Goal: Transaction & Acquisition: Purchase product/service

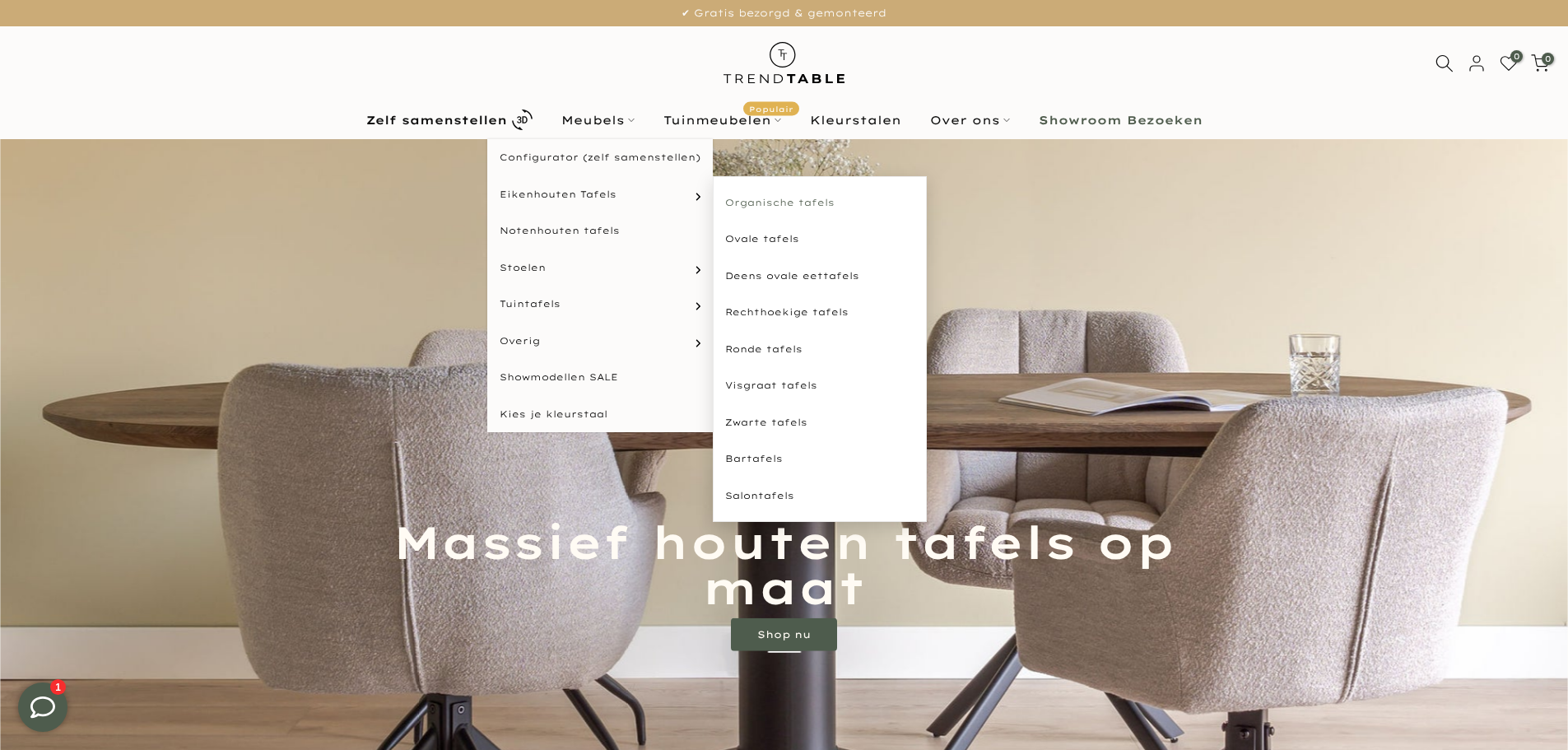
click at [794, 196] on link "Organische tafels" at bounding box center [819, 203] width 214 height 37
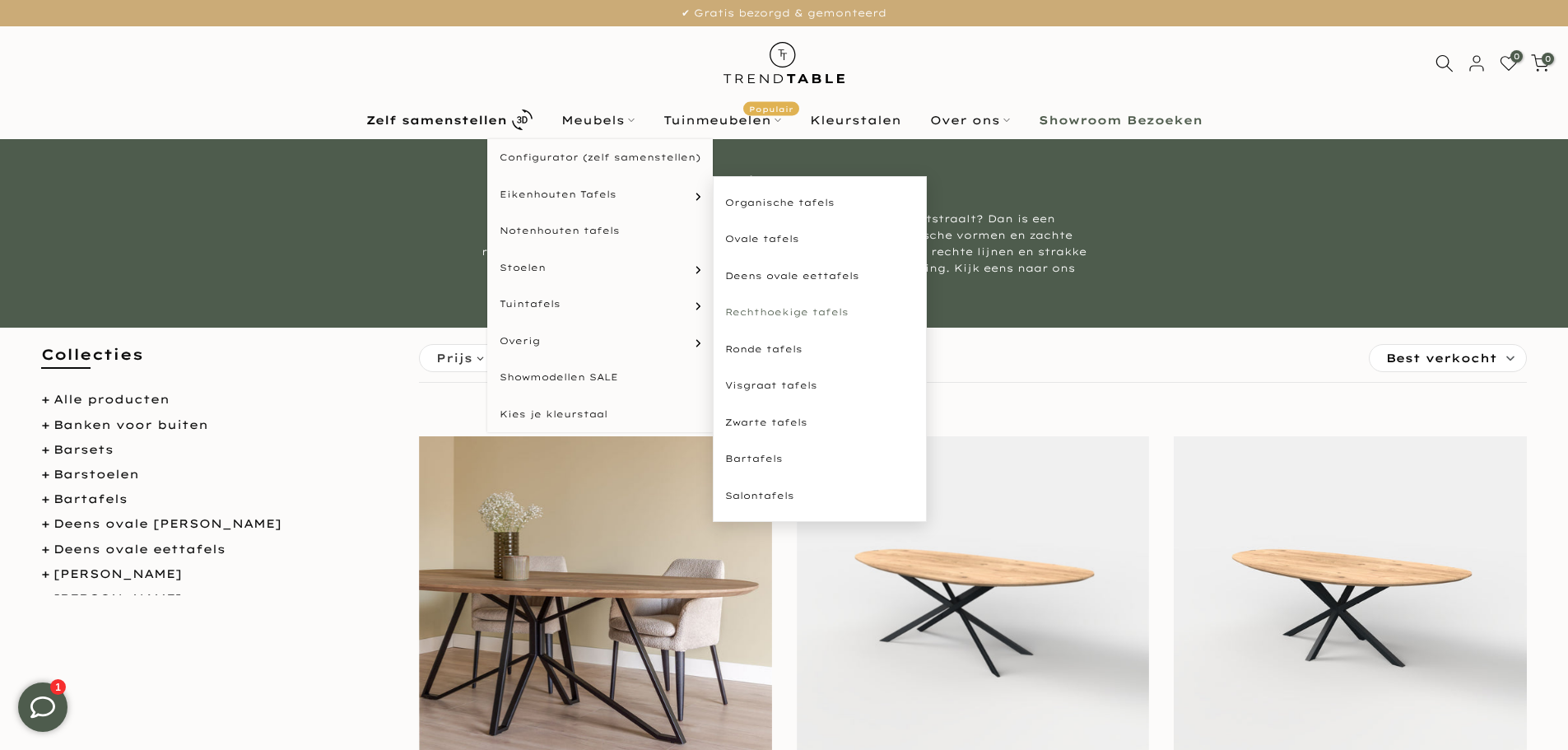
click at [786, 313] on link "Rechthoekige tafels" at bounding box center [819, 312] width 214 height 37
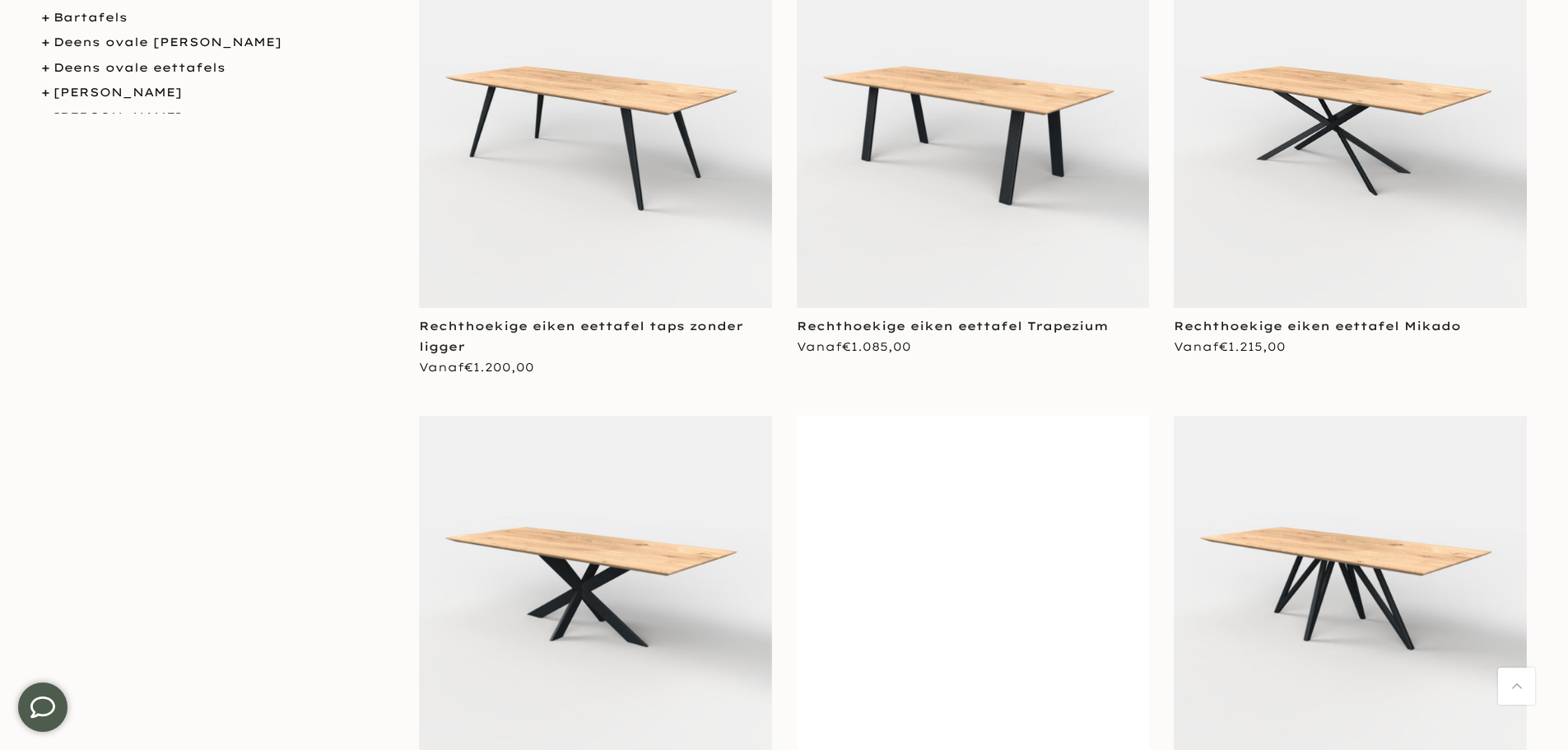
scroll to position [741, 0]
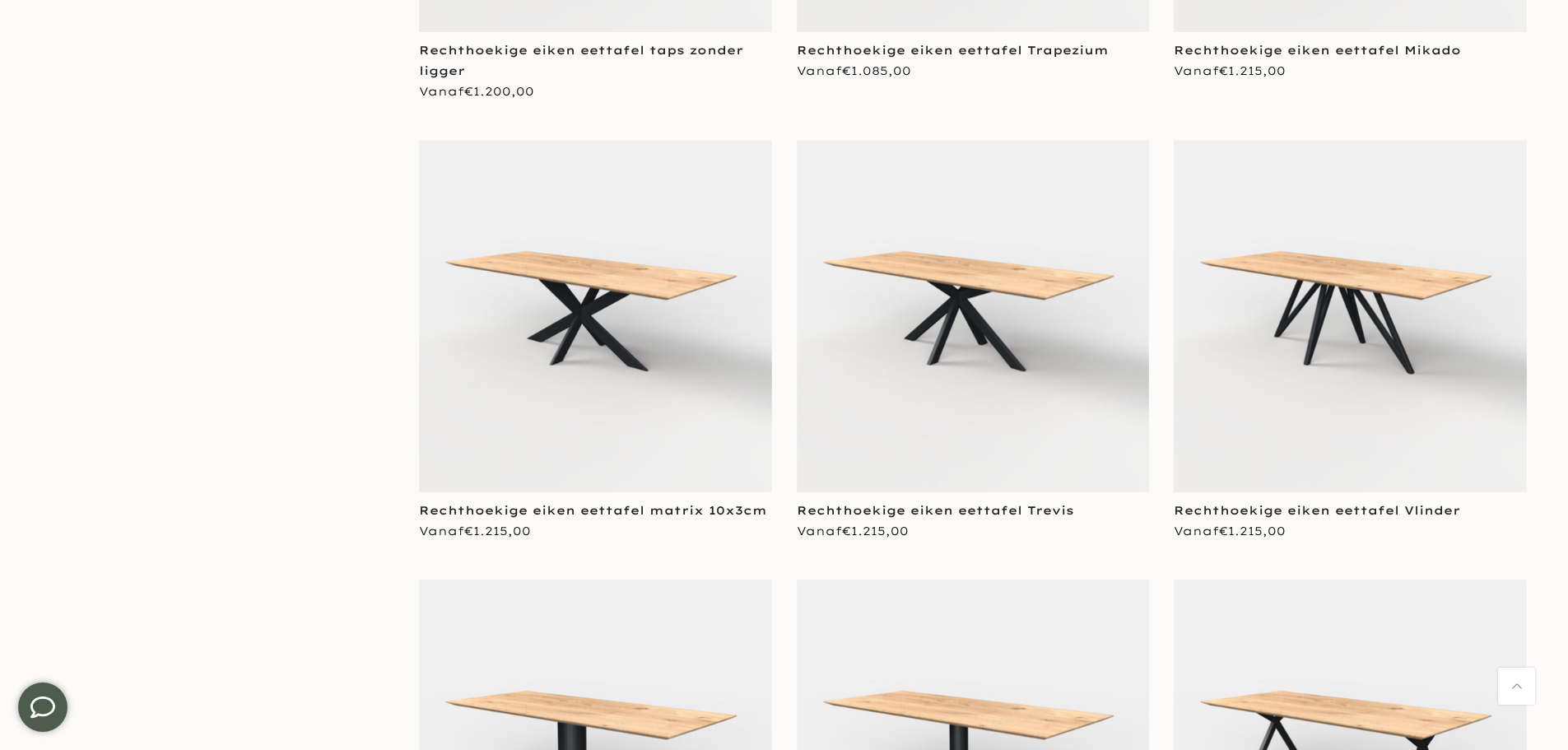
click at [615, 333] on img at bounding box center [596, 316] width 353 height 353
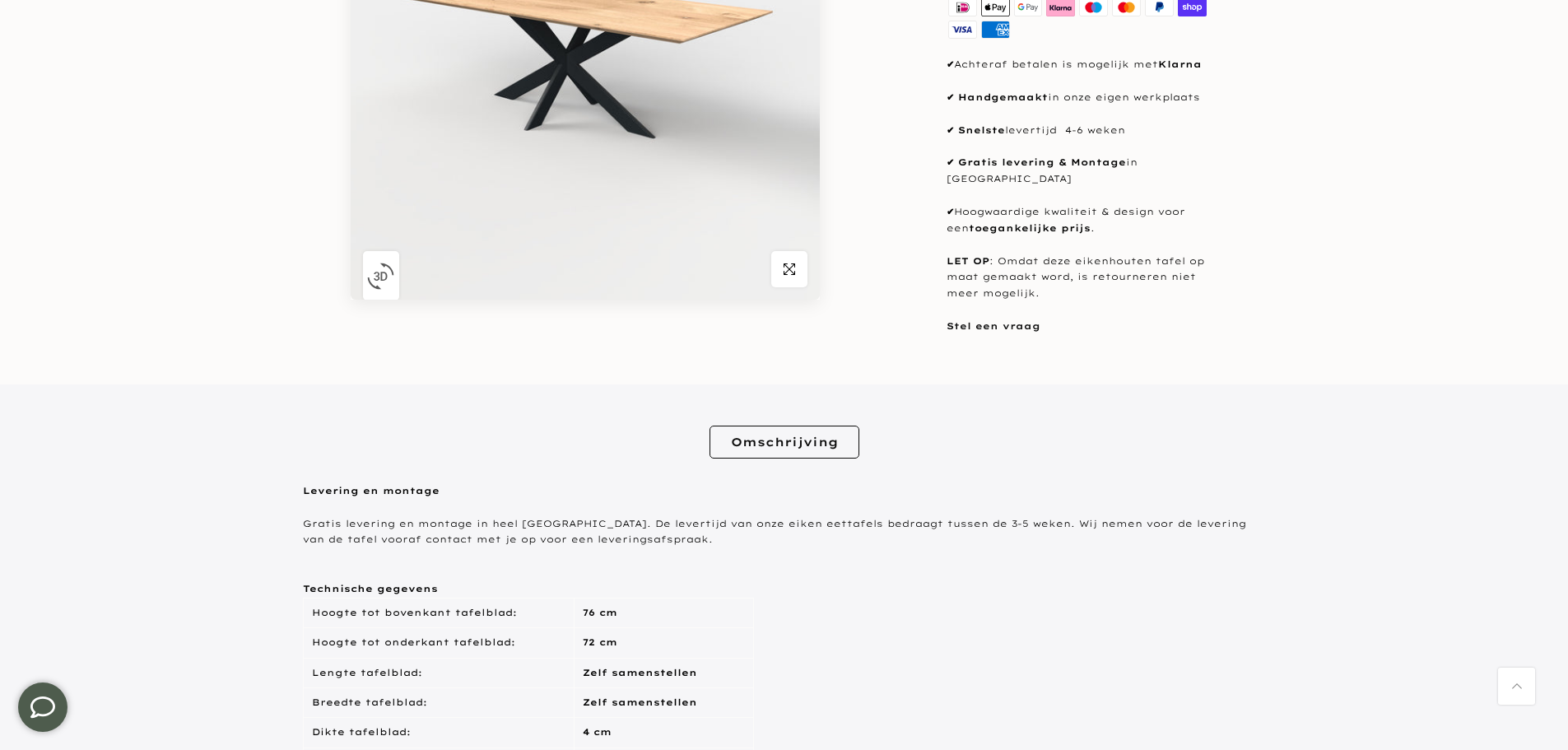
scroll to position [82, 0]
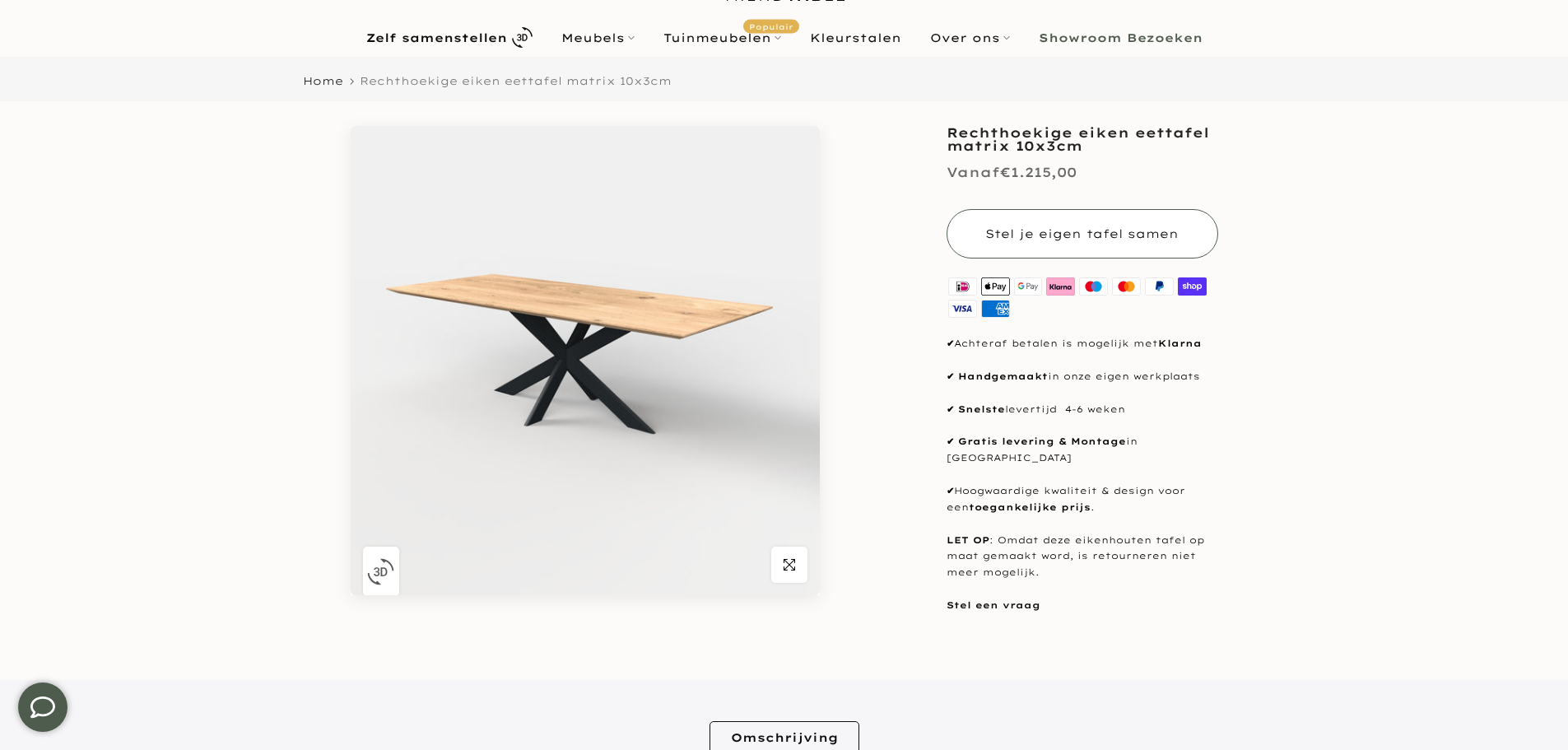
click at [1134, 238] on span "Stel je eigen tafel samen" at bounding box center [1081, 233] width 194 height 14
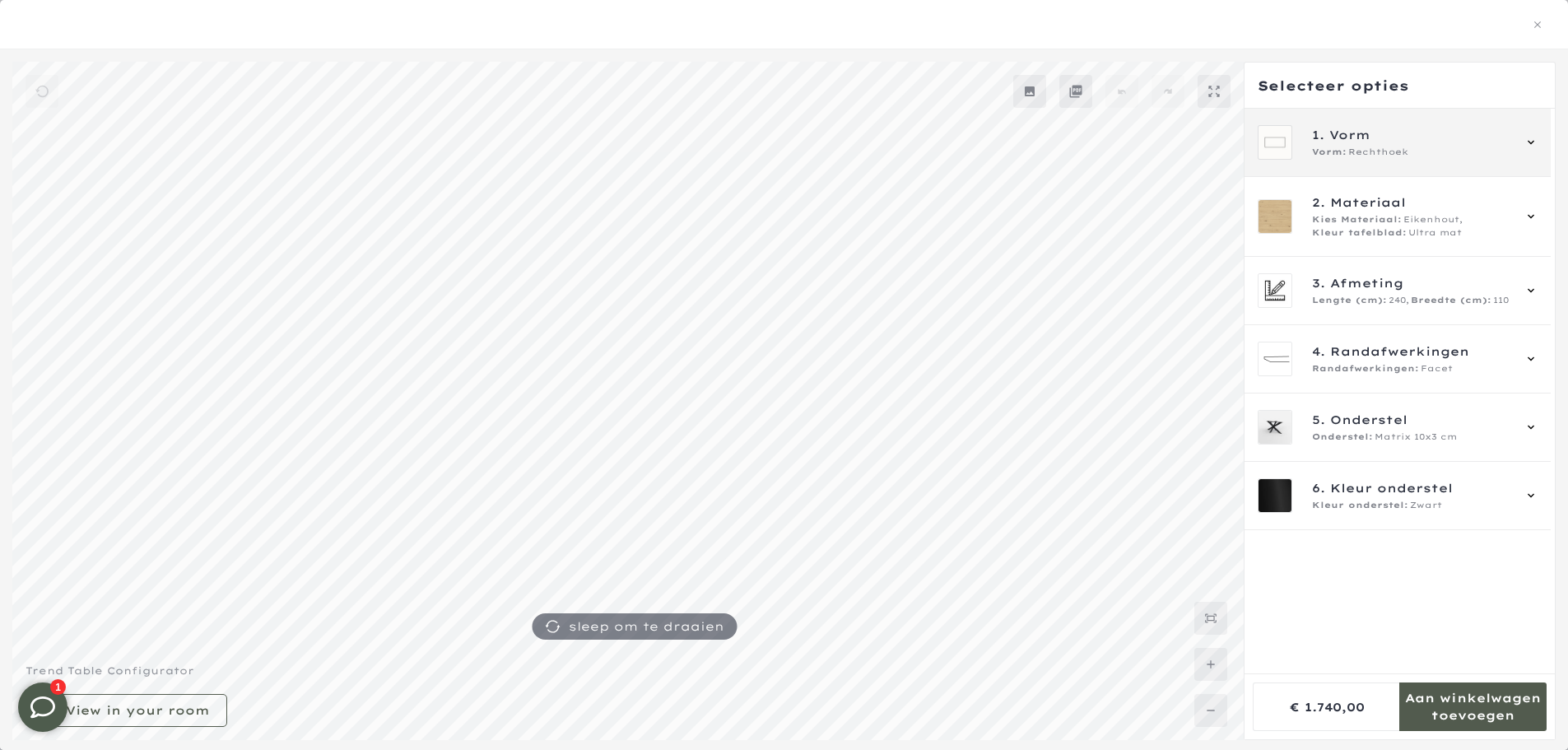
click at [1429, 138] on span "1. Vorm" at bounding box center [1411, 135] width 199 height 18
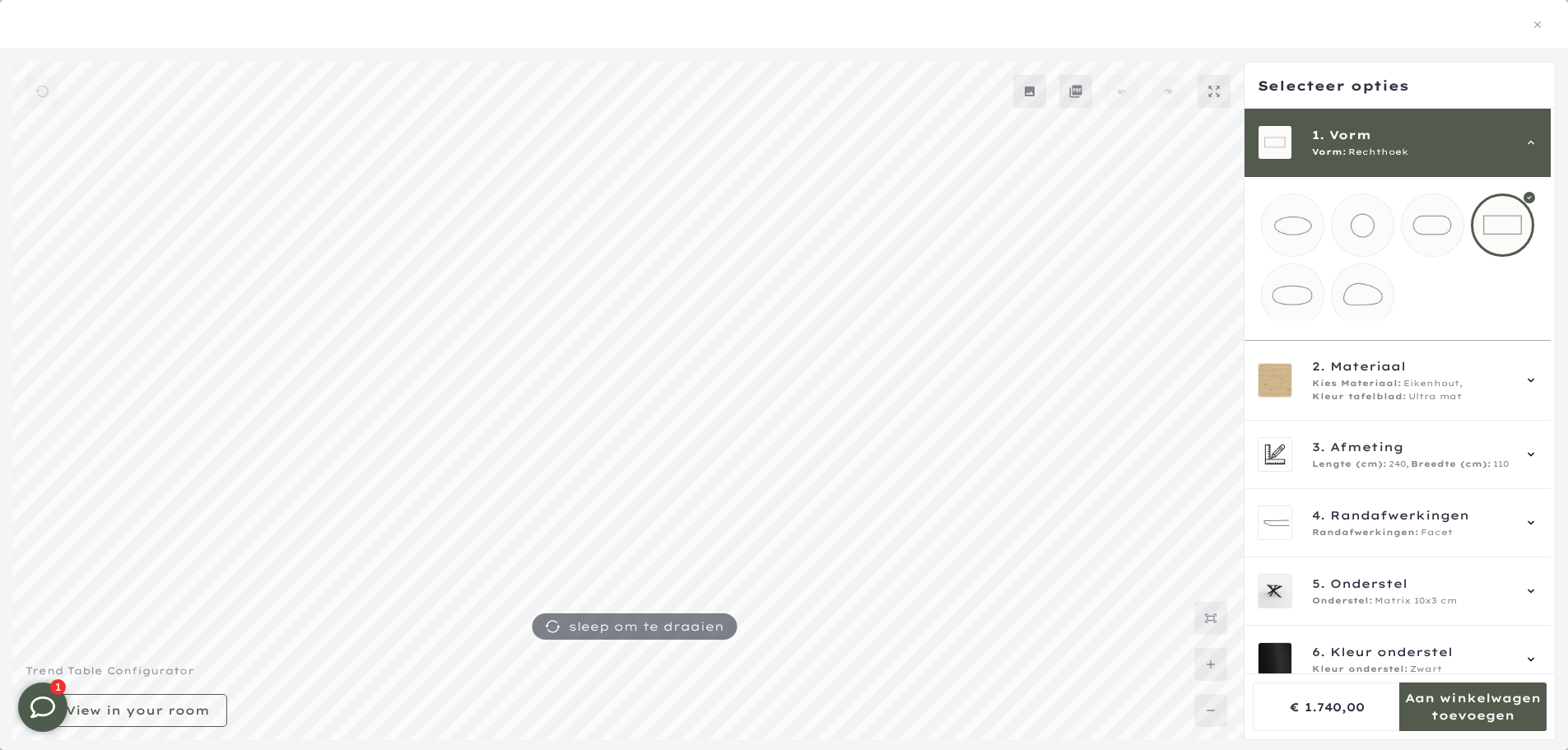
click at [1429, 138] on span "1. Vorm" at bounding box center [1411, 135] width 199 height 18
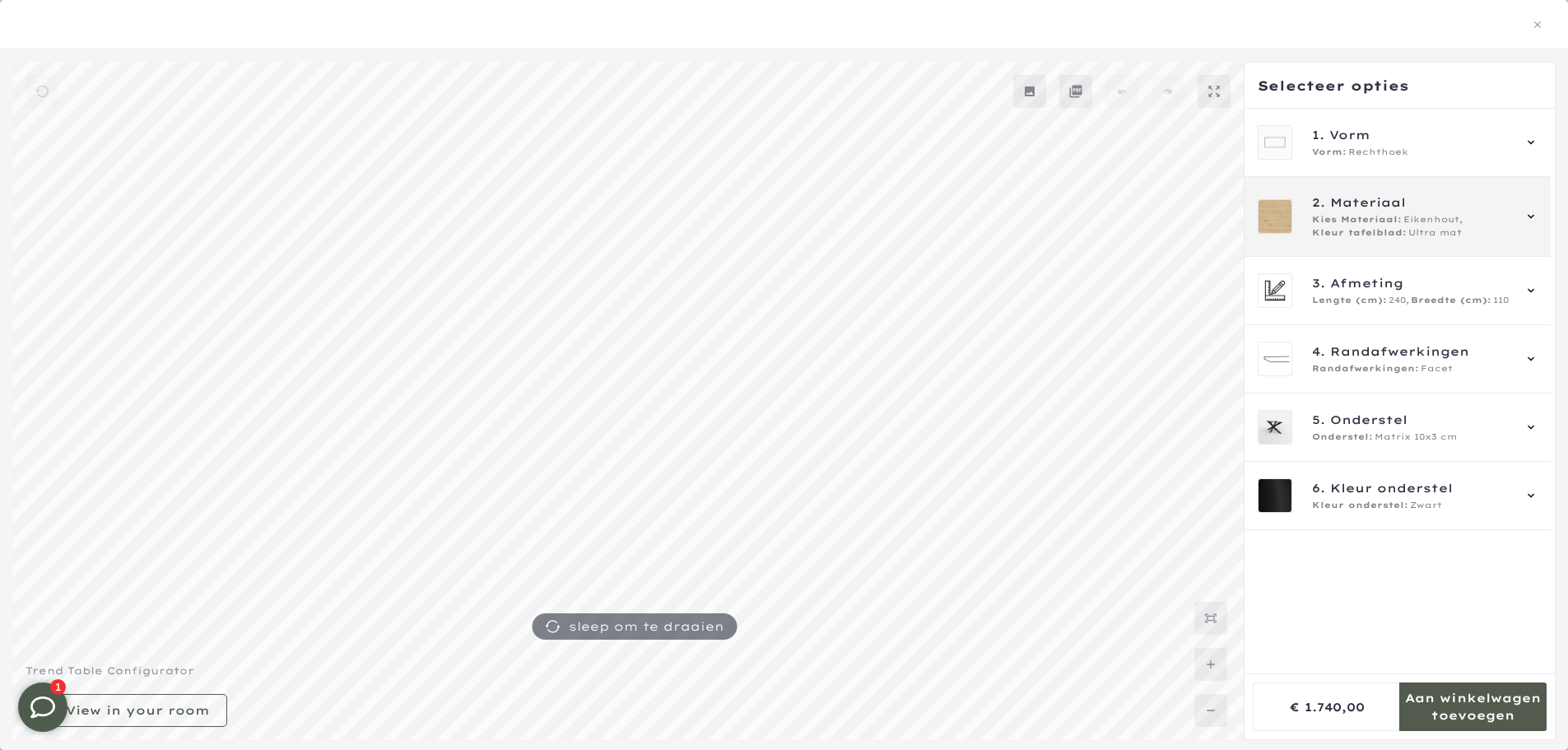
click at [1410, 213] on div "2. Materiaal Kies Materiaal: Eikenhout, Kleur tafelblad: Ultra mat" at bounding box center [1411, 216] width 199 height 46
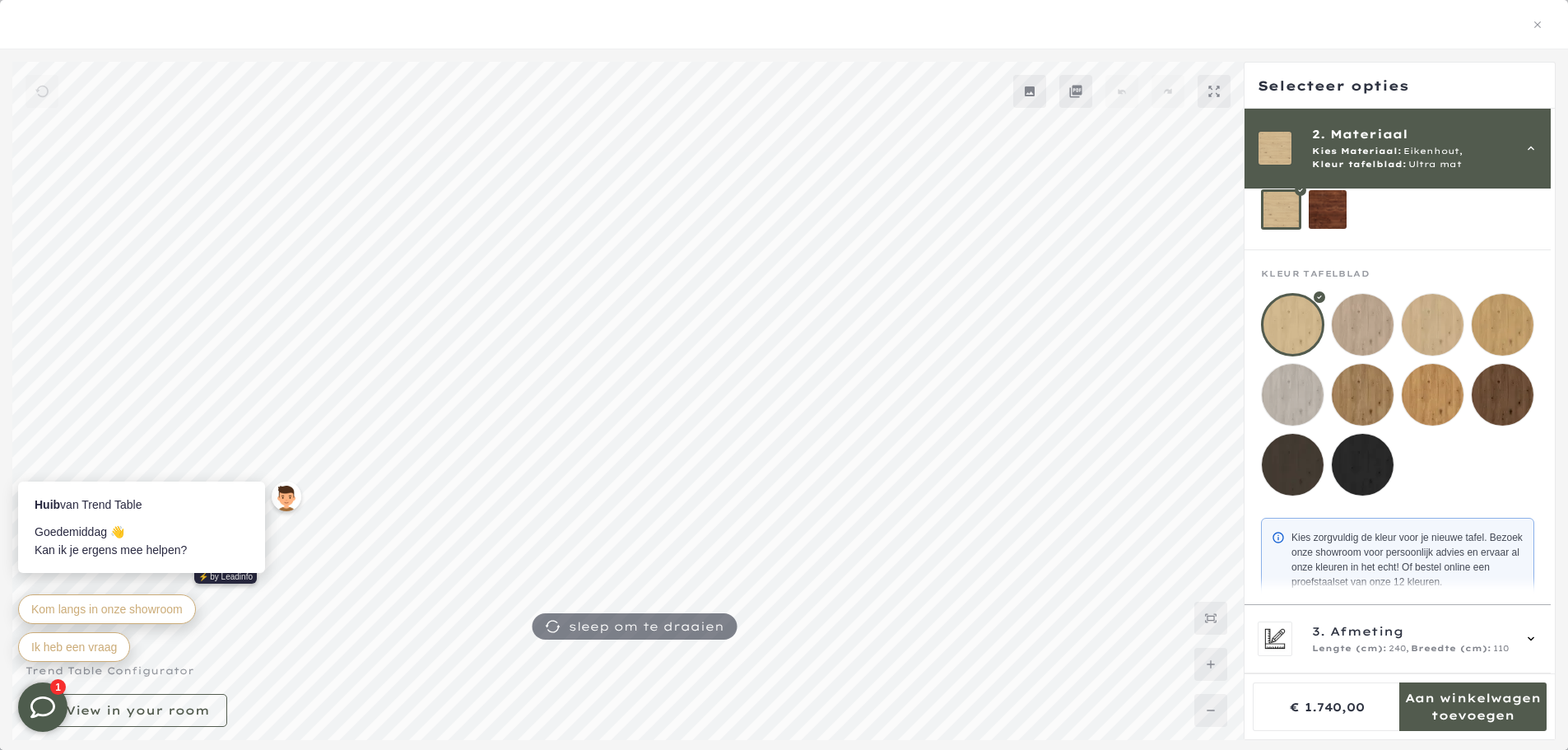
click at [1425, 157] on span "Eikenhout," at bounding box center [1433, 151] width 59 height 14
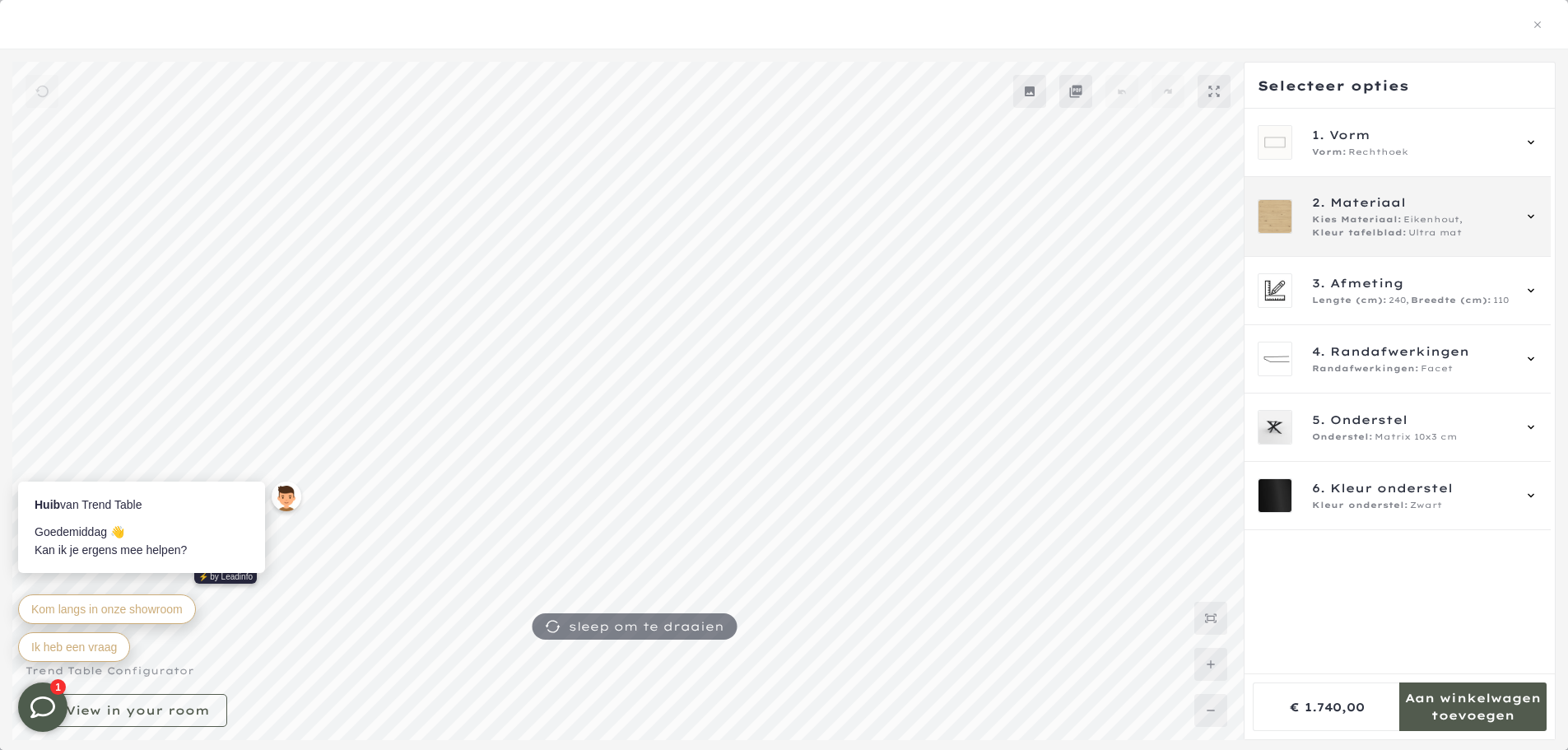
click at [1456, 216] on span "Eikenhout," at bounding box center [1433, 220] width 59 height 14
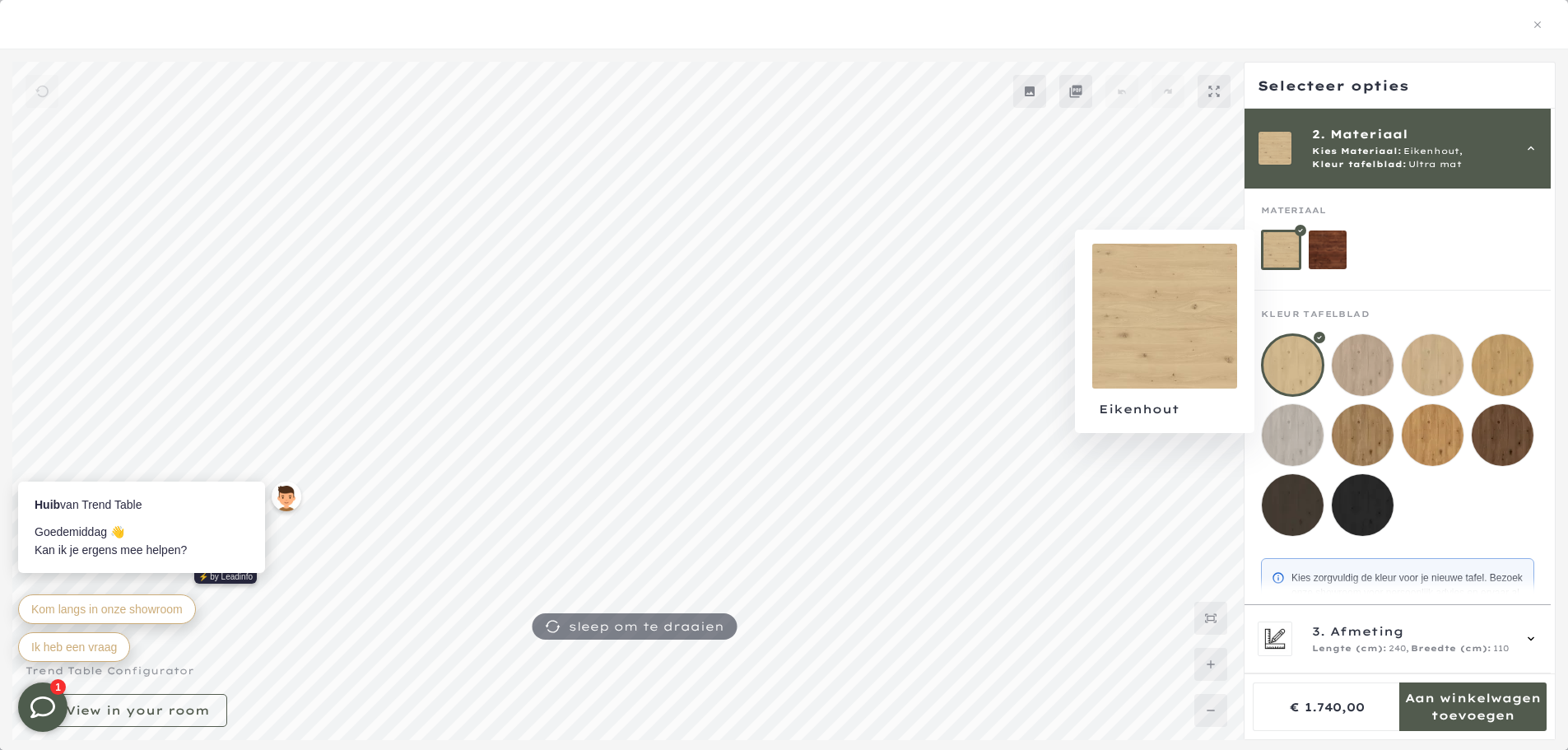
scroll to position [109, 0]
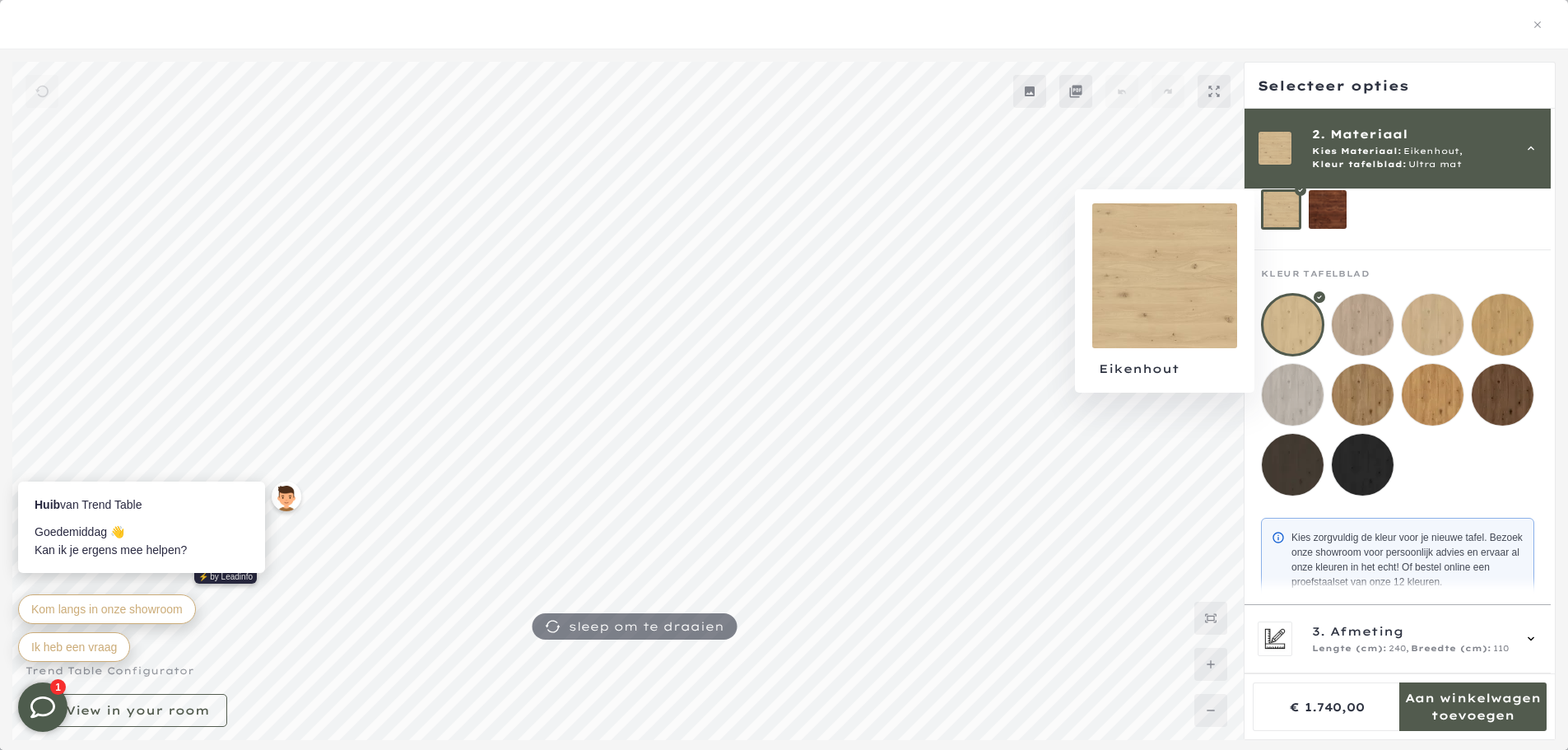
click at [1279, 216] on div at bounding box center [1281, 209] width 41 height 41
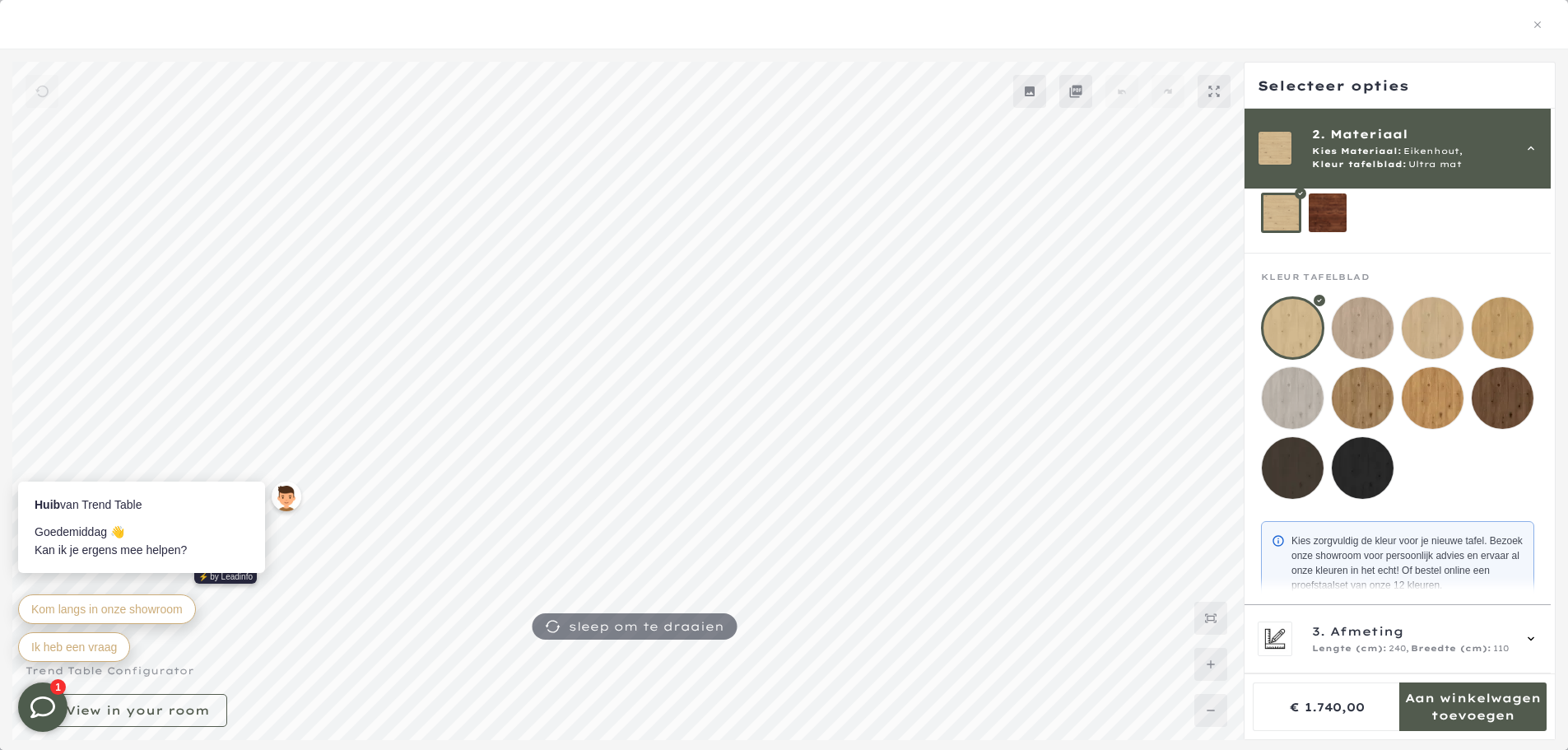
scroll to position [247, 0]
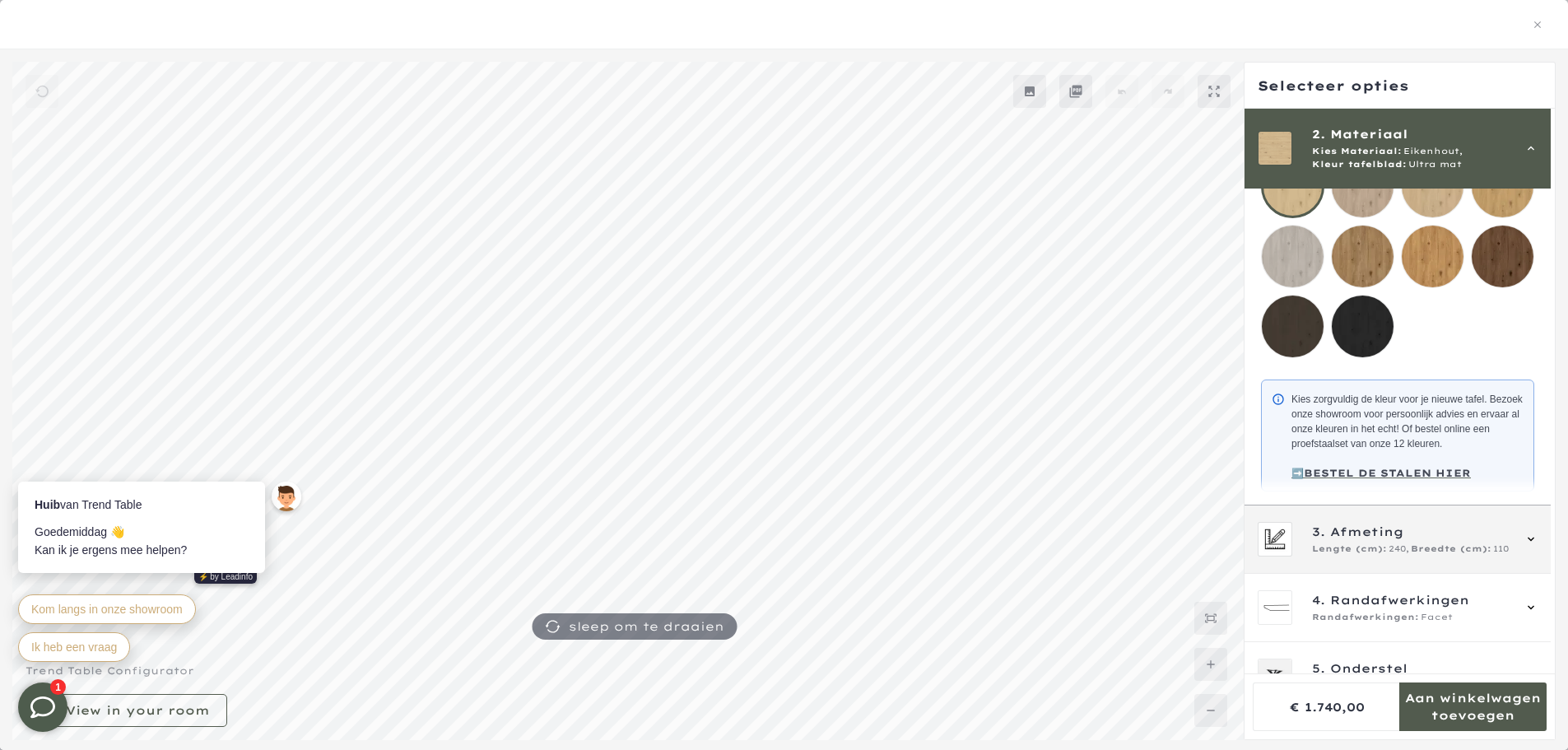
click at [1454, 556] on span "Breedte (cm):" at bounding box center [1452, 549] width 81 height 14
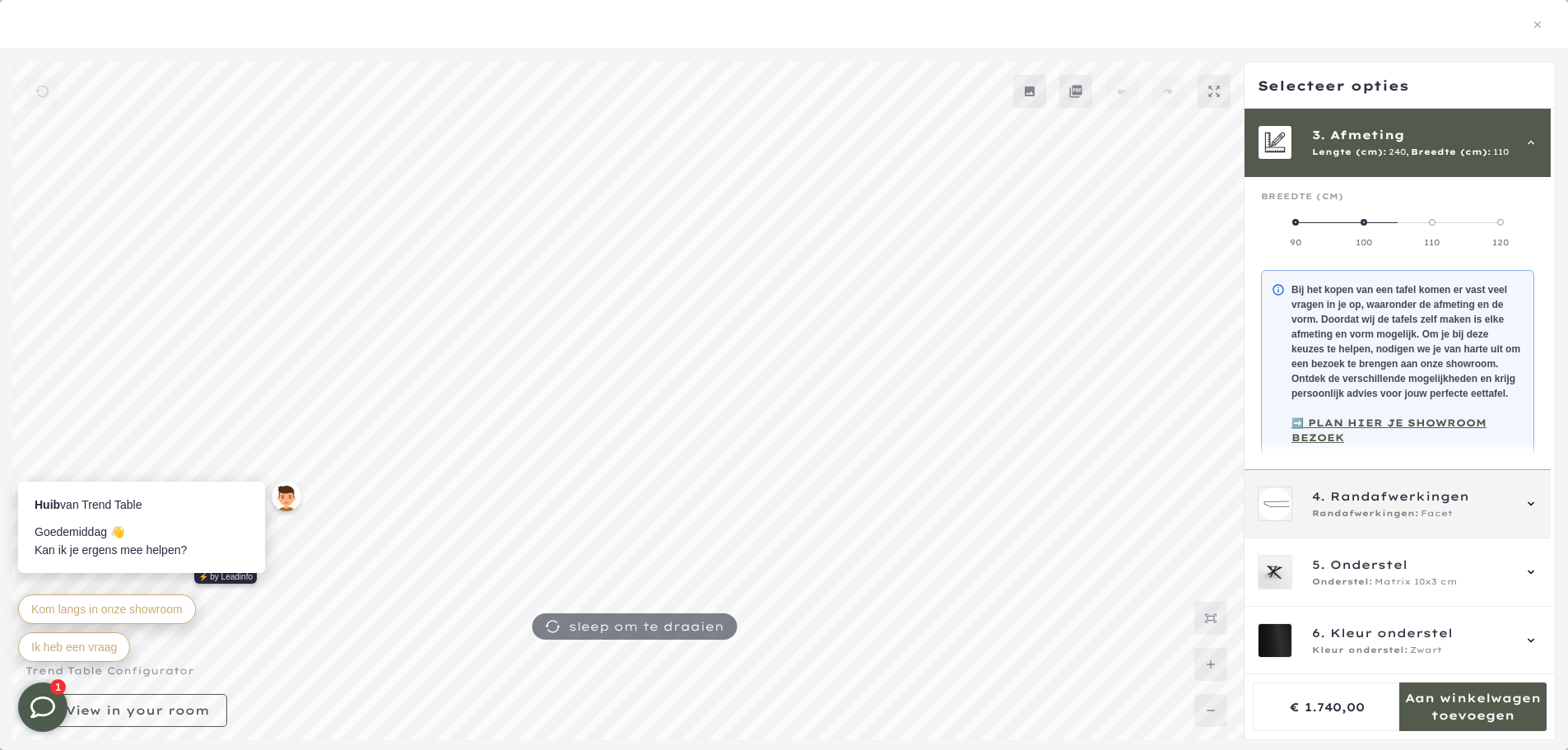
scroll to position [148, 0]
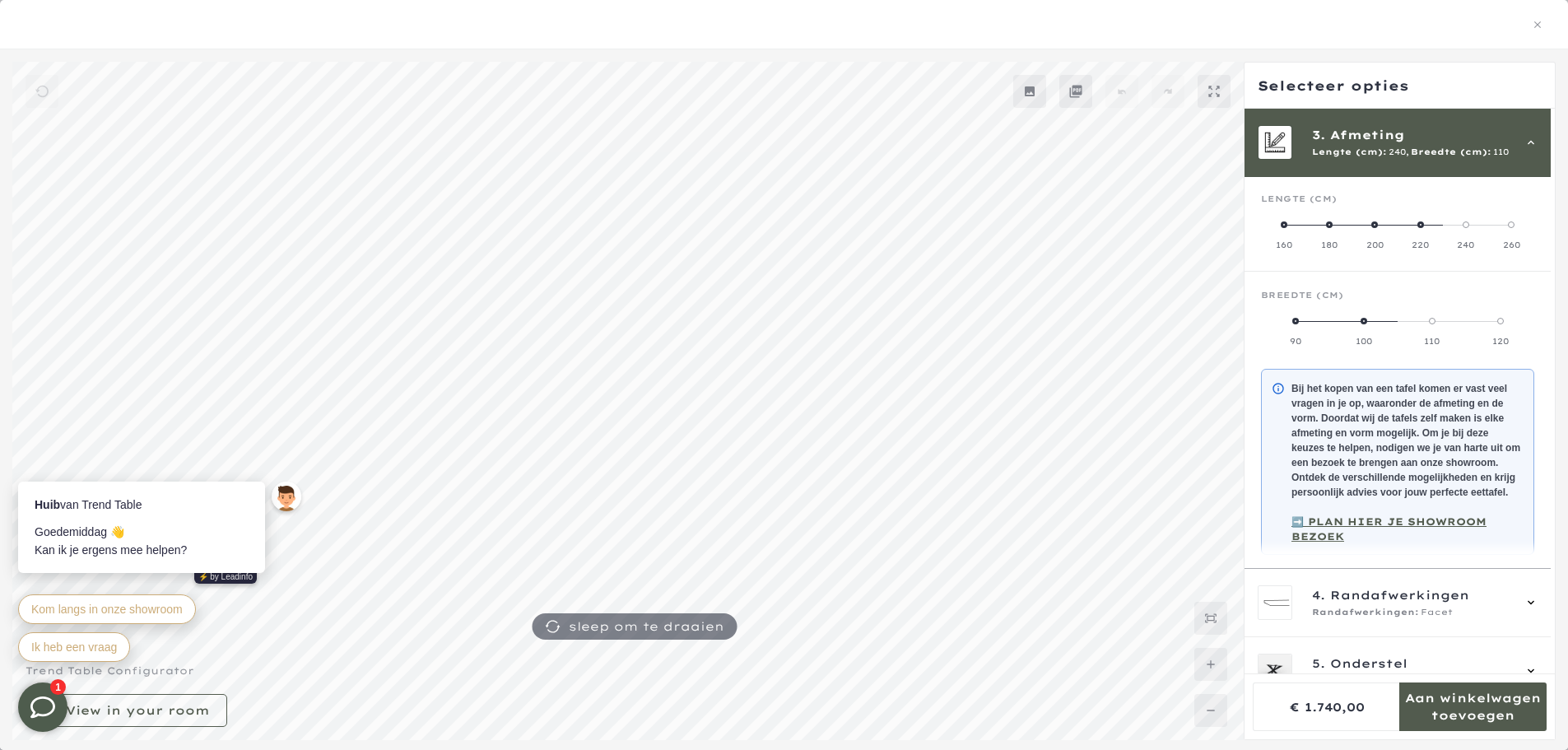
click at [1375, 229] on label "200" at bounding box center [1375, 234] width 45 height 33
click at [1433, 322] on span at bounding box center [1432, 321] width 6 height 6
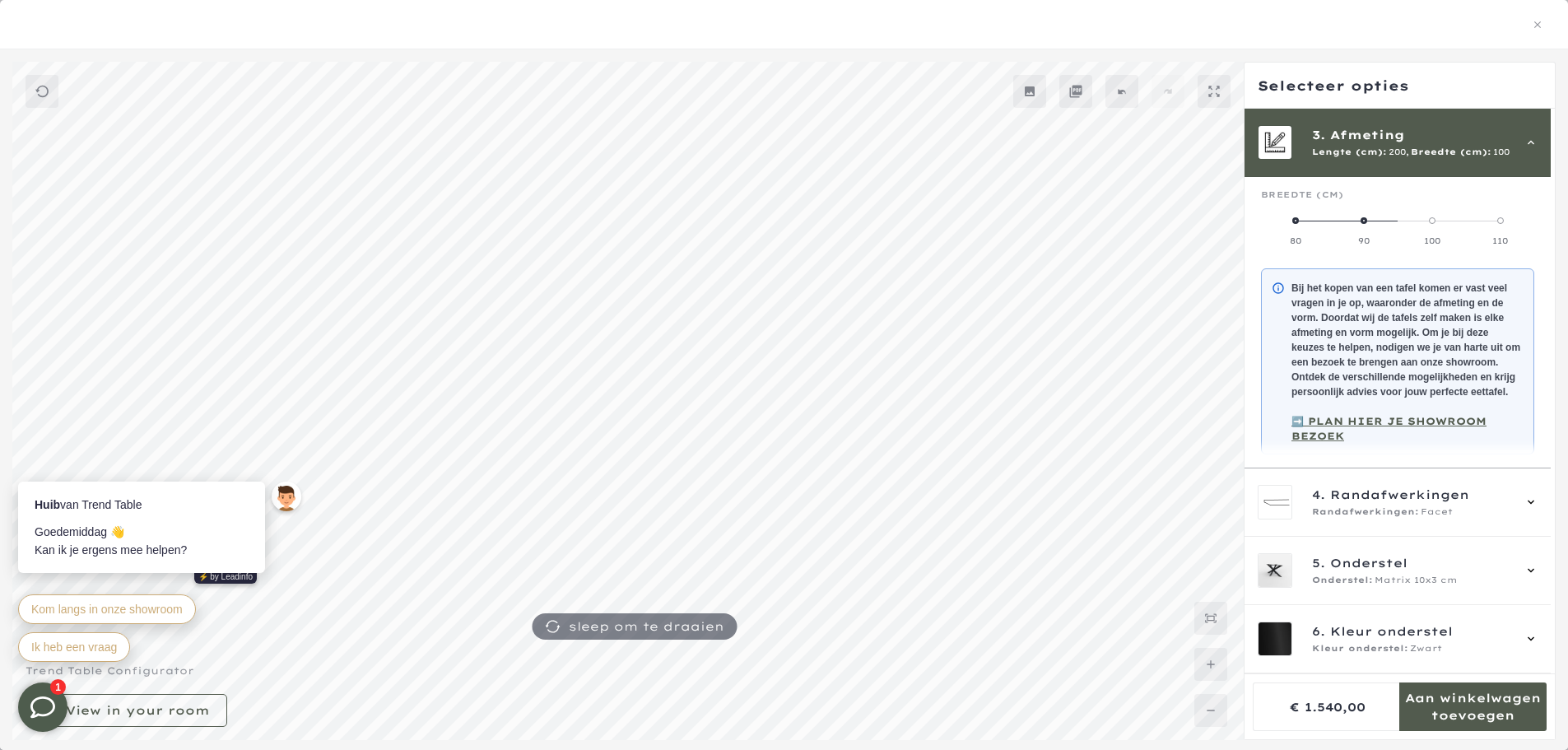
scroll to position [261, 0]
click at [1458, 505] on div "4. Randafwerkingen Randafwerkingen: Facet" at bounding box center [1411, 502] width 199 height 33
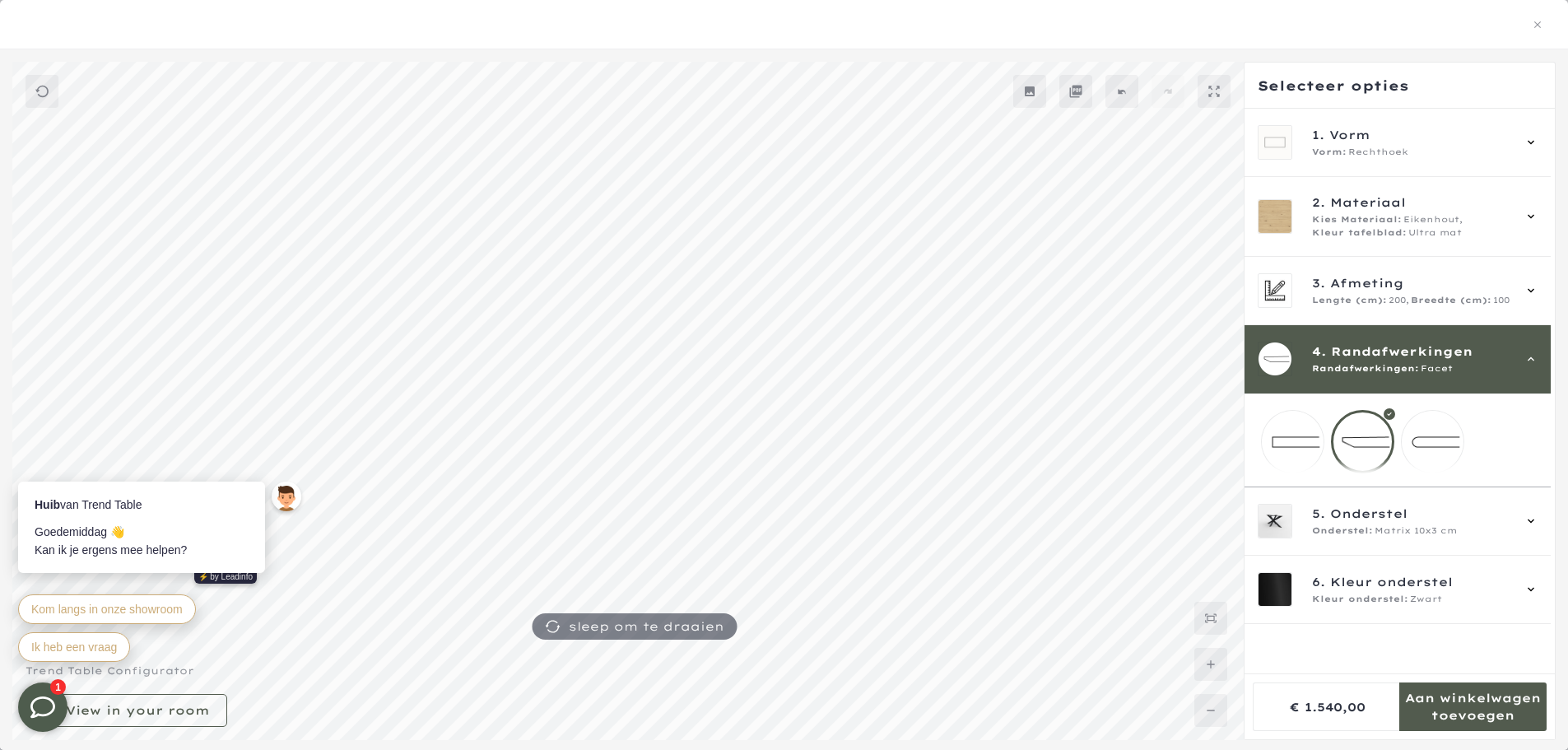
scroll to position [0, 0]
click at [1424, 371] on span "Facet" at bounding box center [1437, 369] width 32 height 14
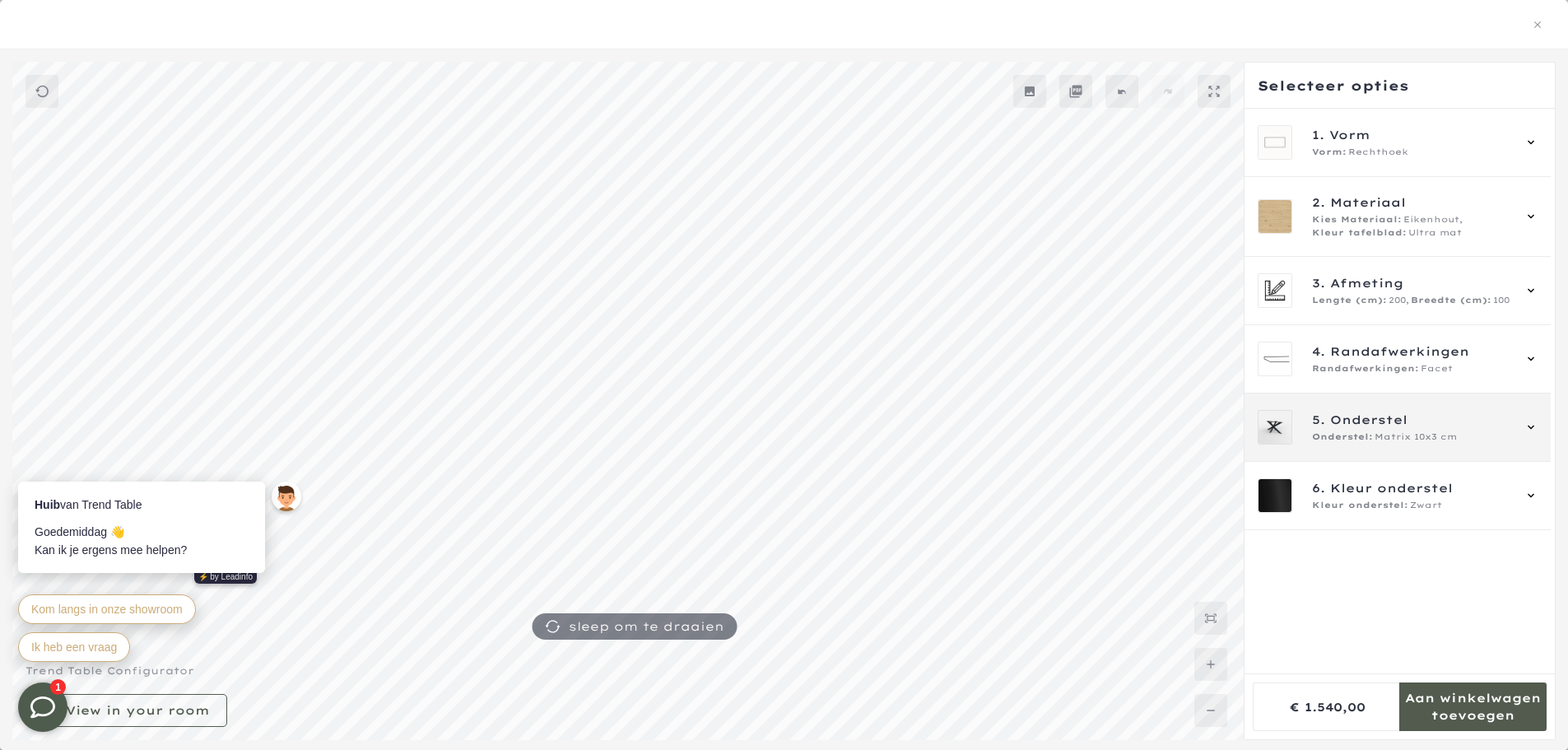
click at [1436, 420] on span "5. Onderstel" at bounding box center [1411, 420] width 199 height 18
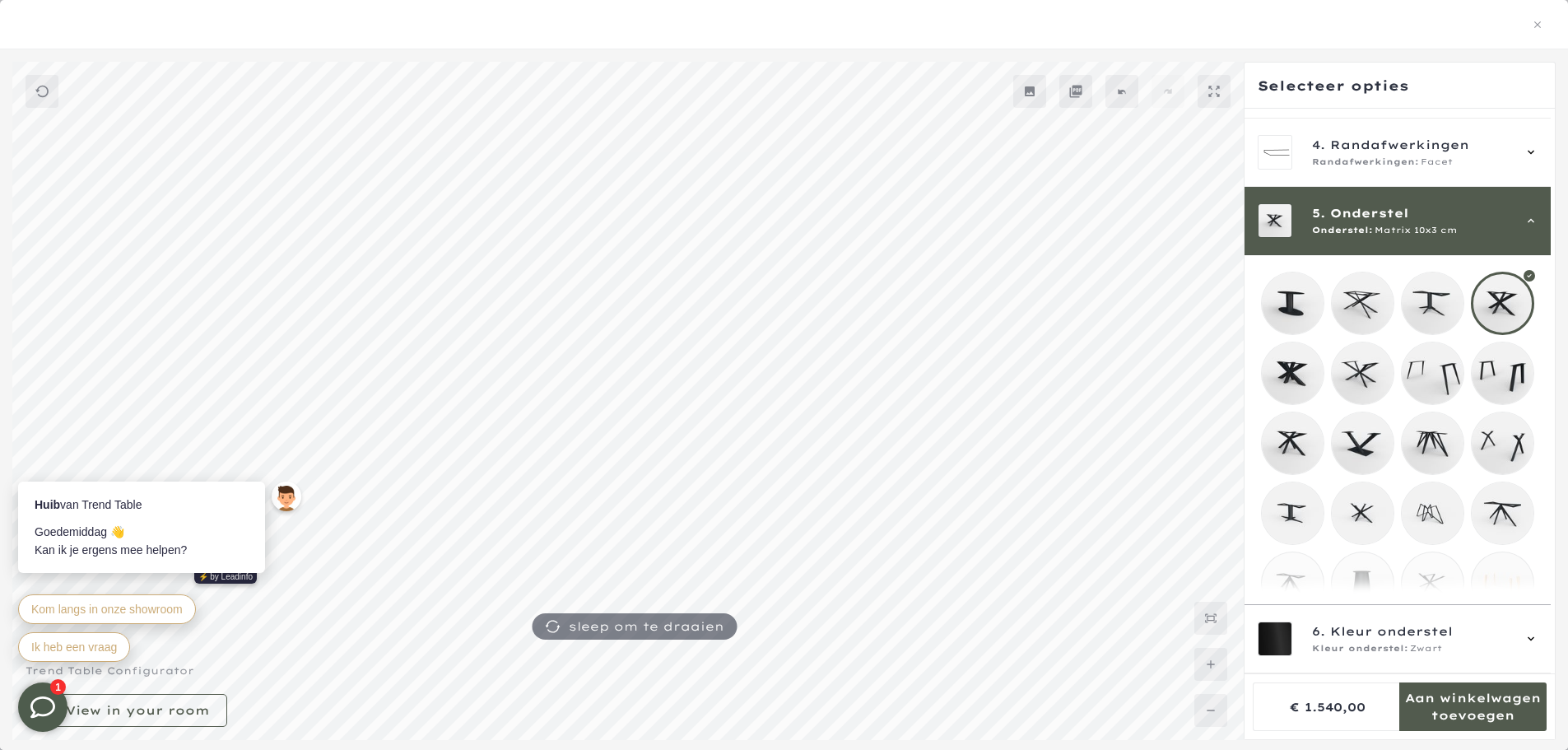
scroll to position [285, 0]
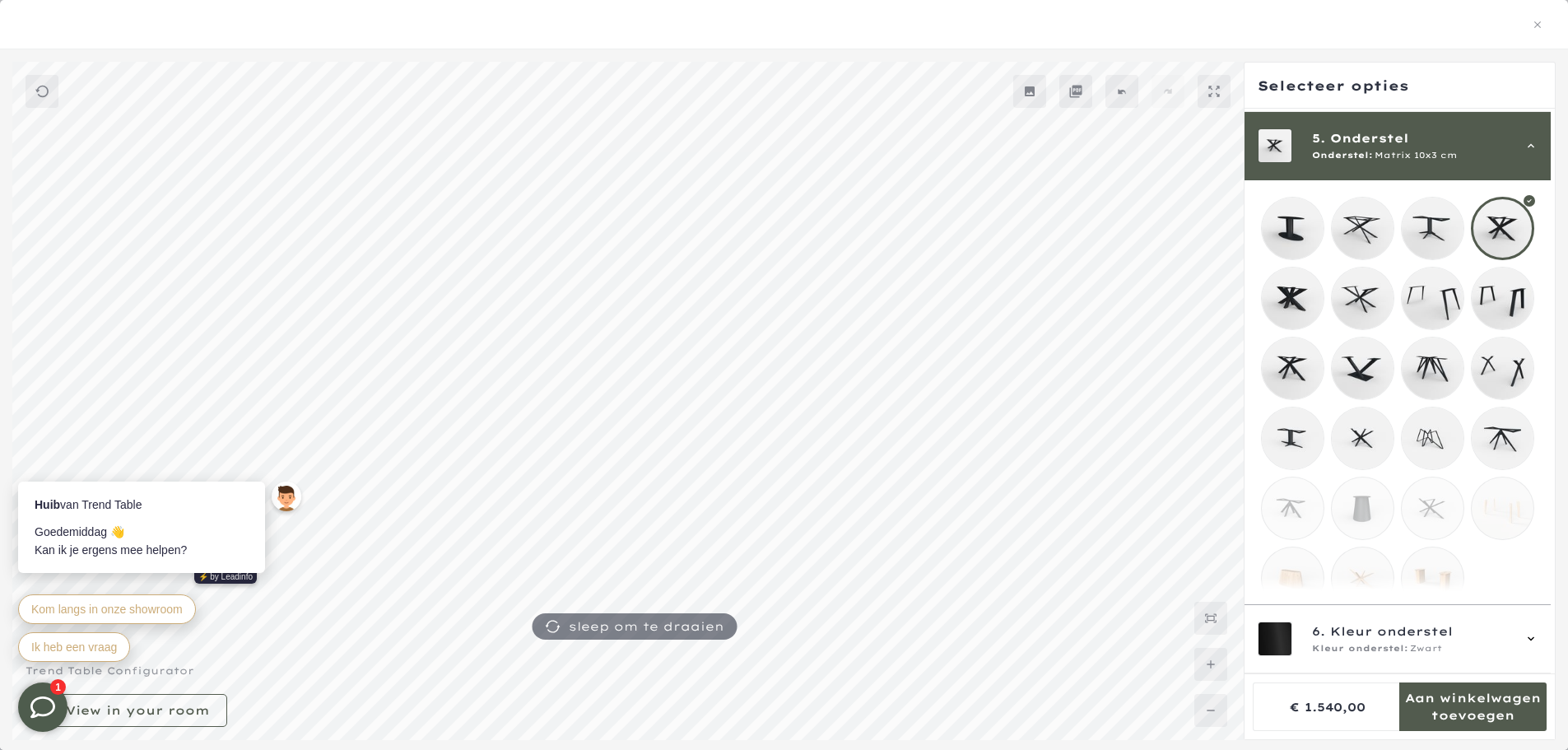
click at [1457, 421] on mmq-img at bounding box center [1433, 438] width 63 height 63
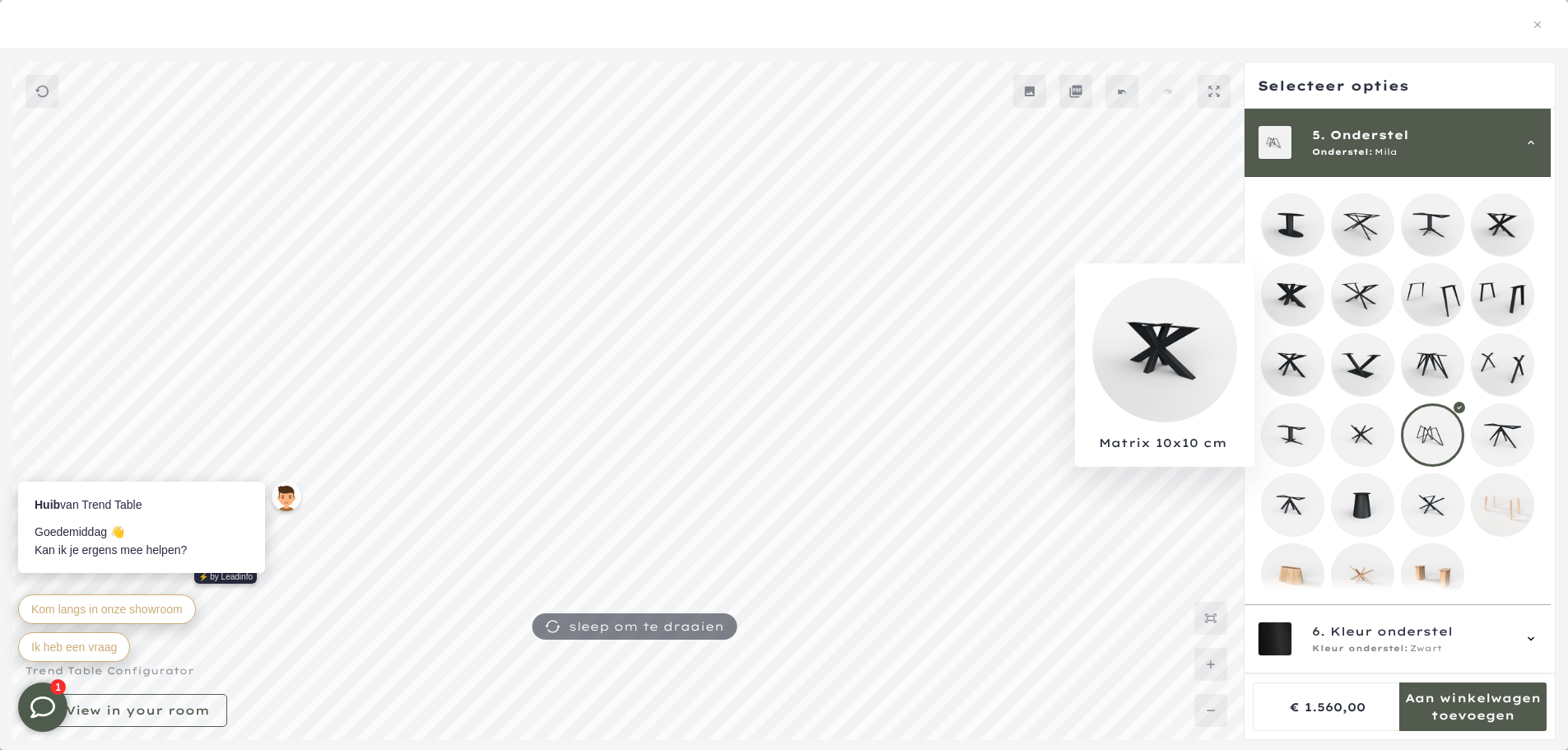
click at [1313, 297] on mmq-loader at bounding box center [1292, 295] width 62 height 62
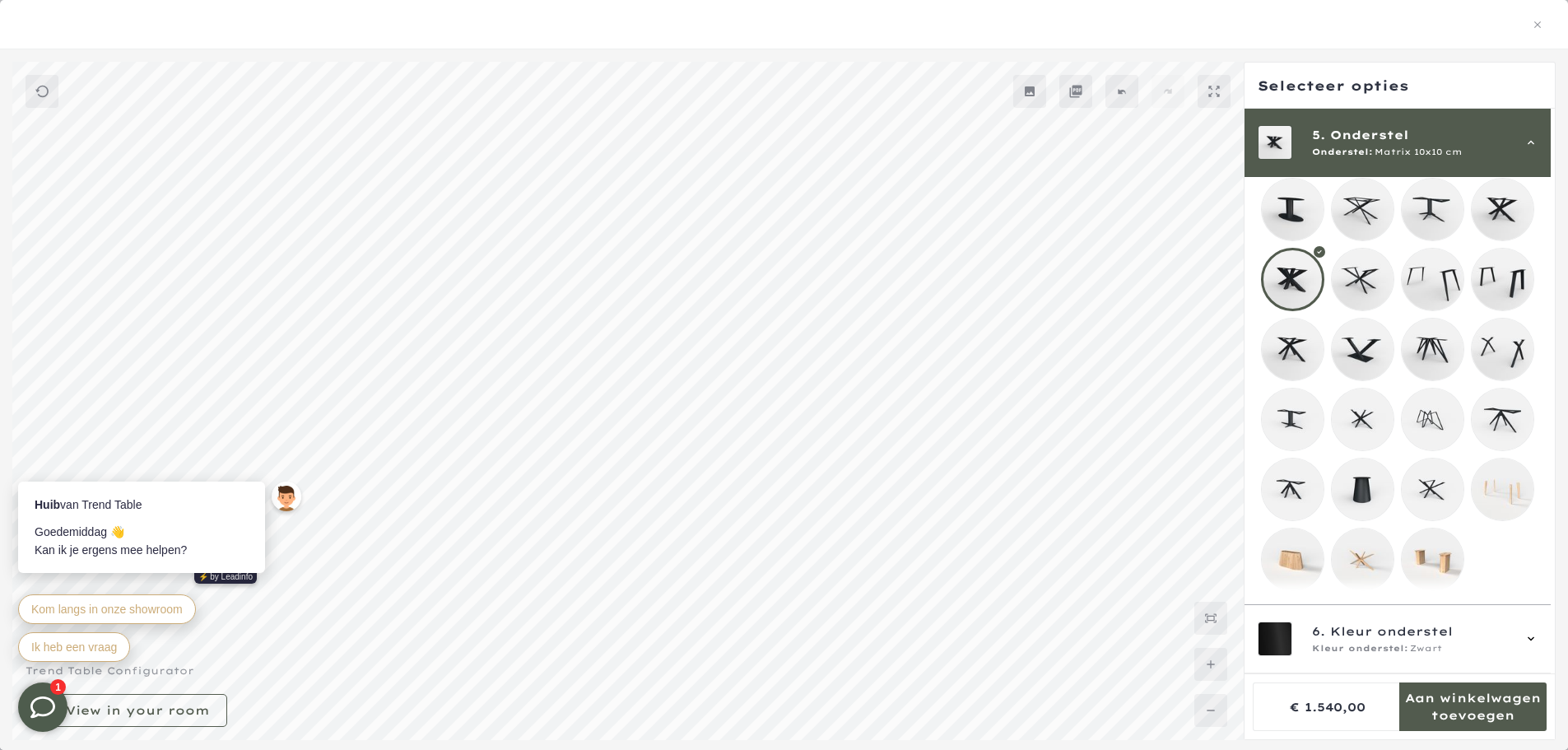
scroll to position [314, 0]
click at [1529, 139] on icon at bounding box center [1531, 142] width 14 height 14
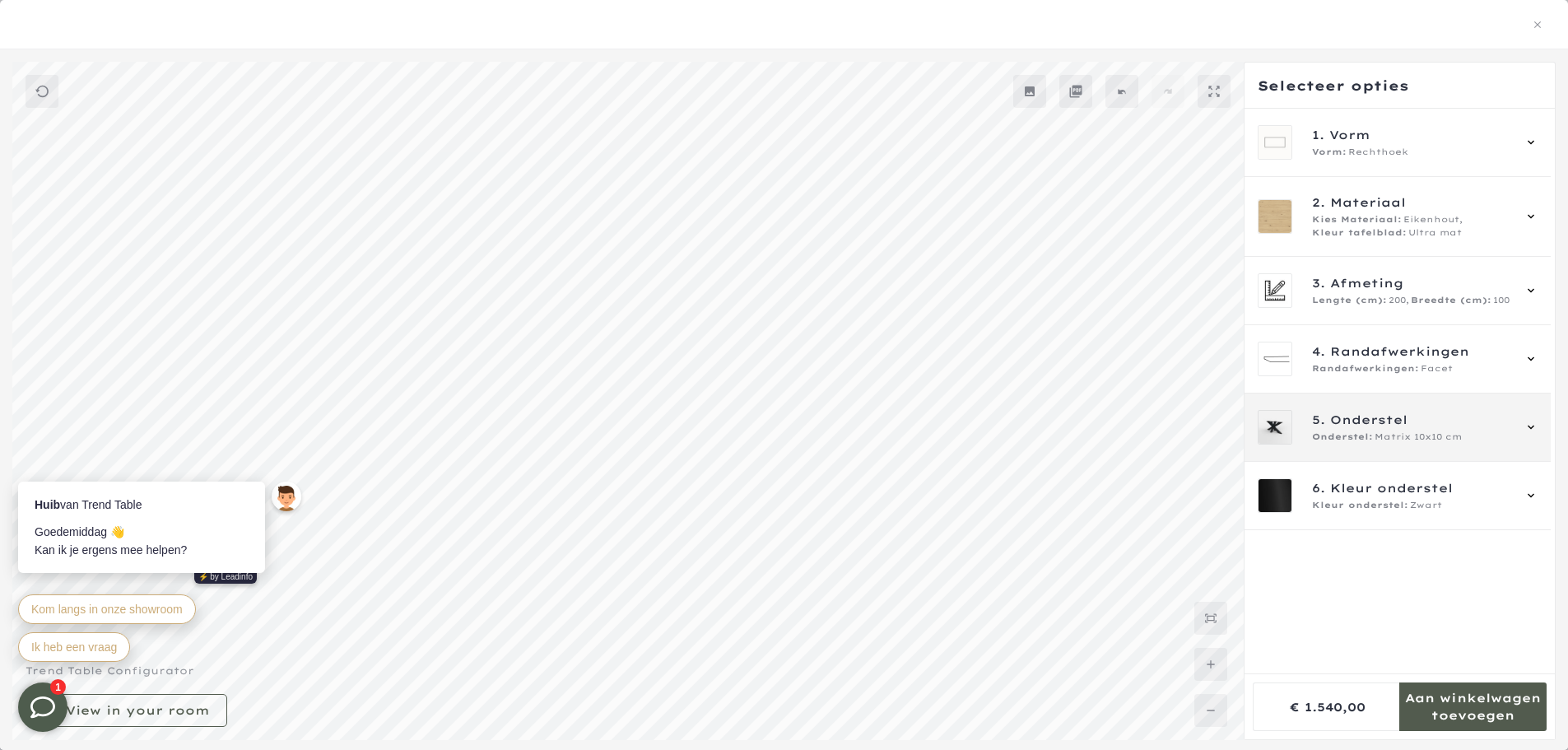
scroll to position [0, 0]
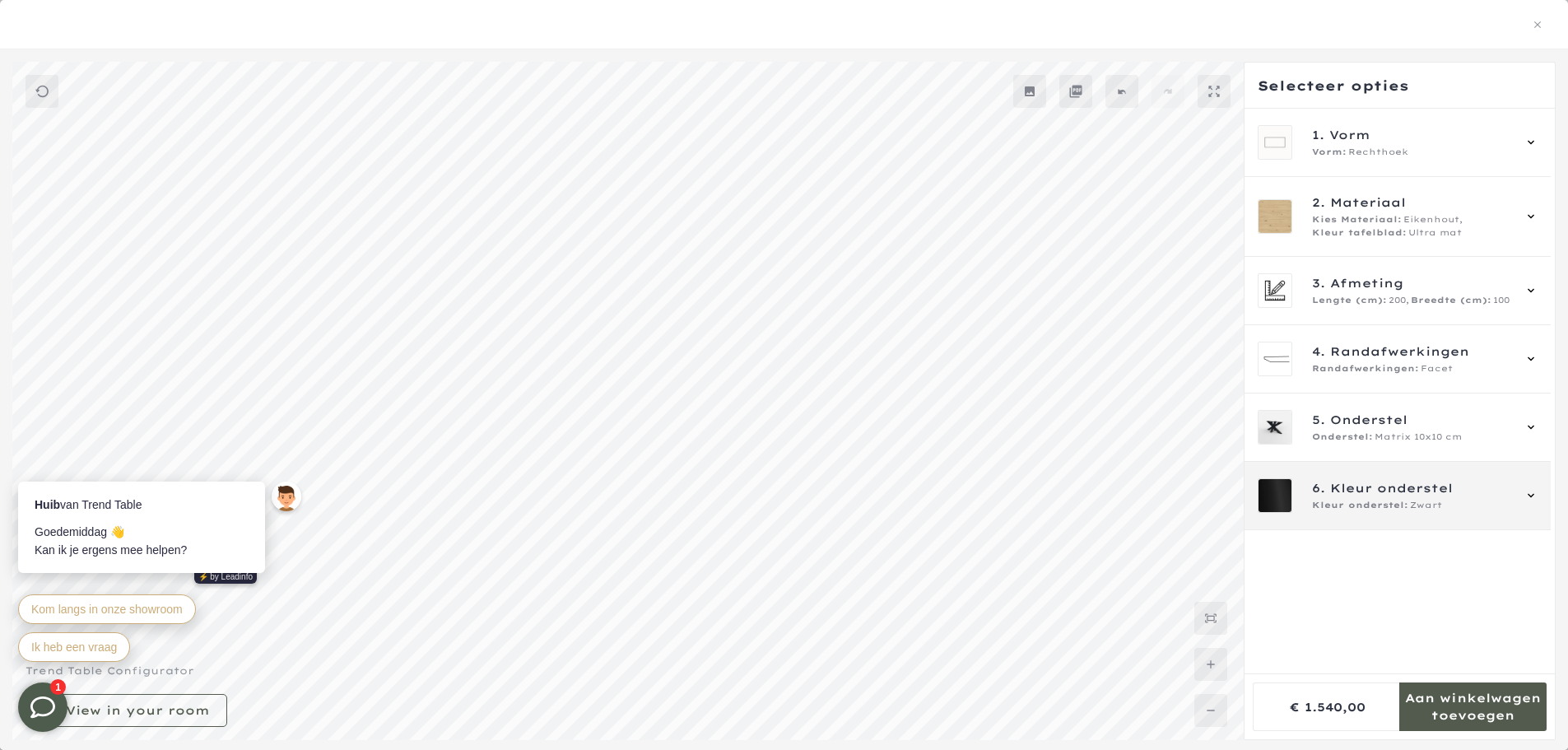
click at [1381, 497] on span "Kleur onderstel" at bounding box center [1391, 489] width 123 height 18
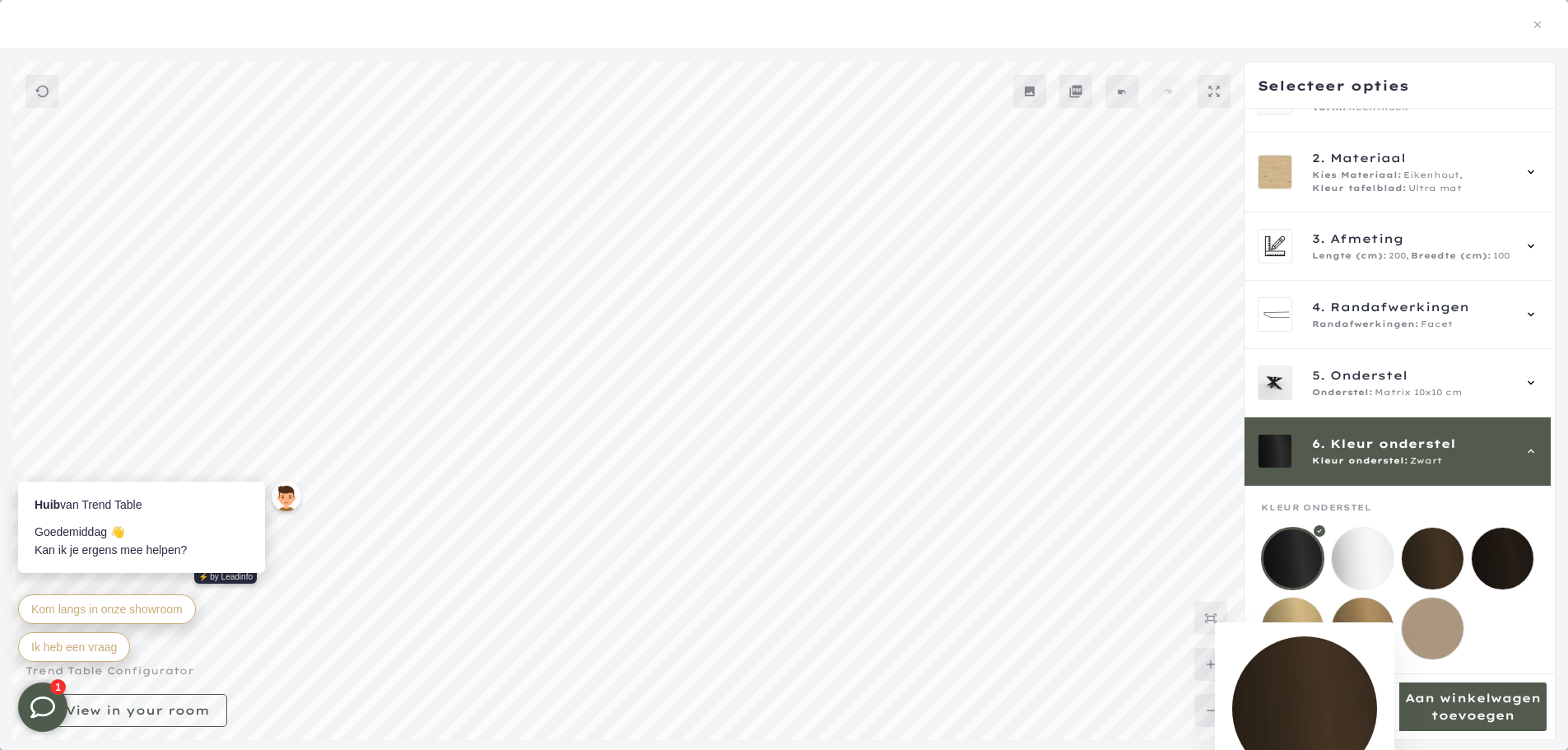
scroll to position [906, 0]
